Goal: Navigation & Orientation: Find specific page/section

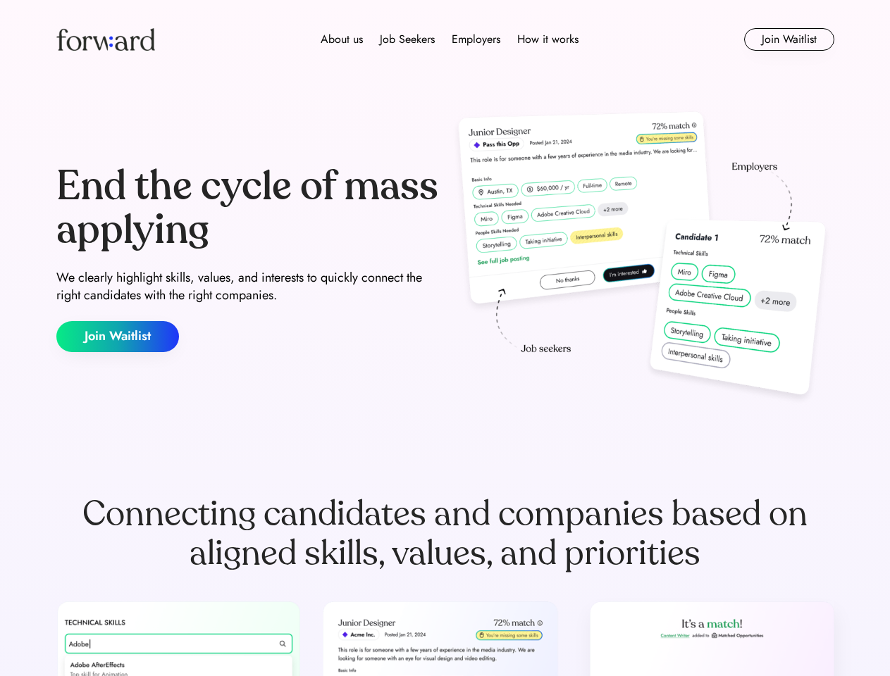
click at [445, 338] on div "End the cycle of mass applying We clearly highlight skills, values, and interes…" at bounding box center [445, 258] width 778 height 303
click at [445, 39] on div "About us Job Seekers Employers How it works" at bounding box center [449, 39] width 555 height 17
click at [106, 39] on img at bounding box center [105, 39] width 99 height 23
click at [449, 39] on div "About us Job Seekers Employers How it works" at bounding box center [449, 39] width 555 height 17
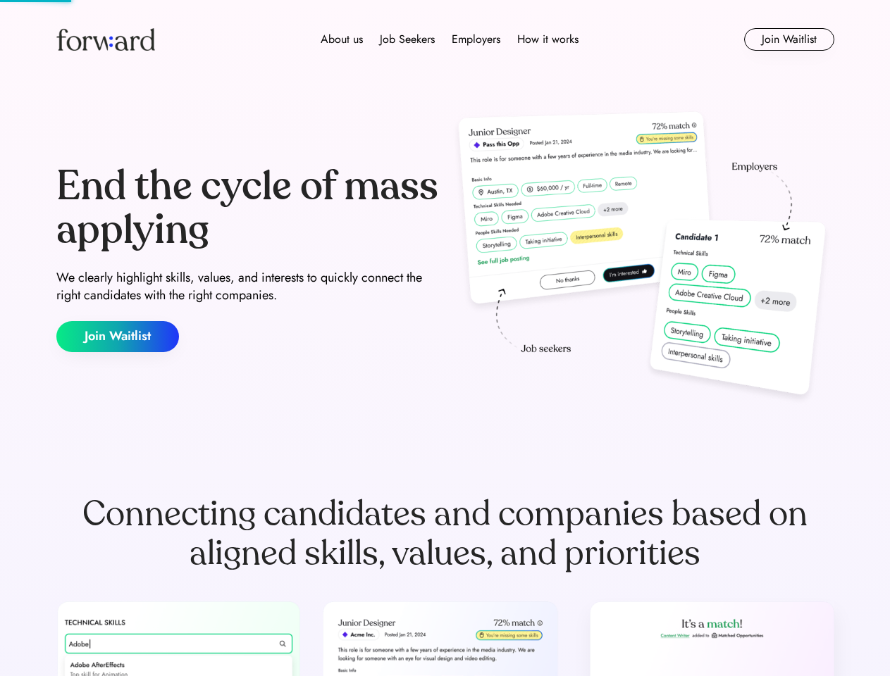
click at [342, 39] on div "About us" at bounding box center [342, 39] width 42 height 17
click at [407, 39] on div "Job Seekers" at bounding box center [407, 39] width 55 height 17
click at [476, 39] on div "Employers" at bounding box center [476, 39] width 49 height 17
click at [547, 39] on div "How it works" at bounding box center [547, 39] width 61 height 17
click at [788, 39] on button "Join Waitlist" at bounding box center [789, 39] width 90 height 23
